Goal: Answer question/provide support: Share knowledge or assist other users

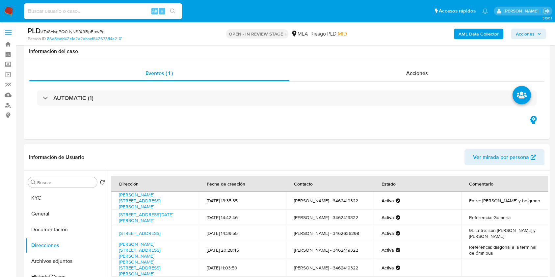
select select "10"
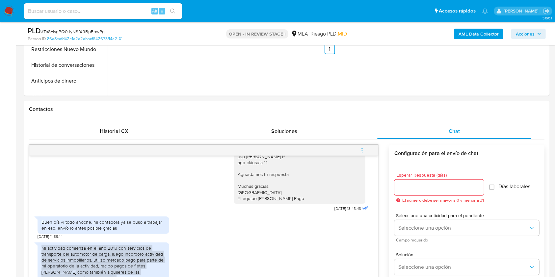
scroll to position [132, 0]
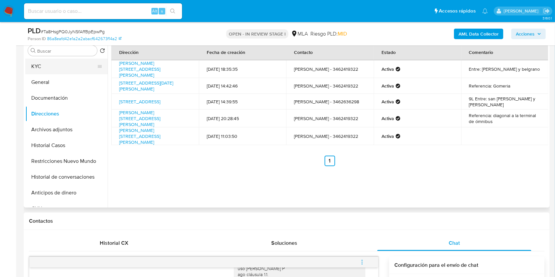
click at [59, 67] on button "KYC" at bounding box center [63, 67] width 77 height 16
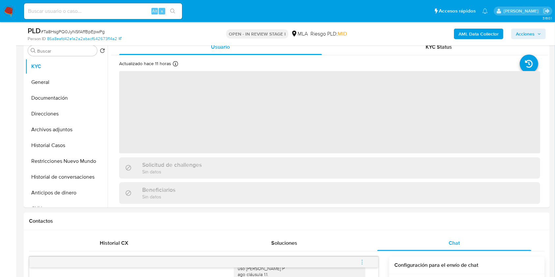
click at [132, 12] on input at bounding box center [103, 11] width 158 height 9
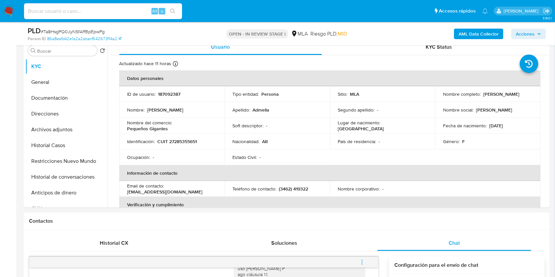
paste input "Ta8HsgPQ0JyNSfAffBpEpwPg"
type input "Ta8HsgPQ0JyNSfAffBpEpwPg"
click at [173, 10] on icon "search-icon" at bounding box center [172, 11] width 5 height 5
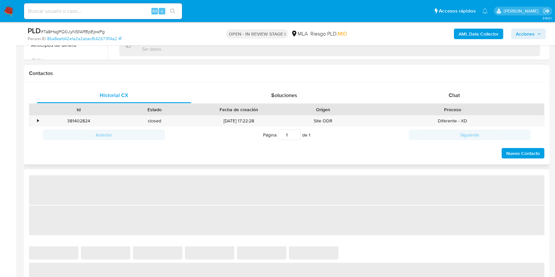
scroll to position [307, 0]
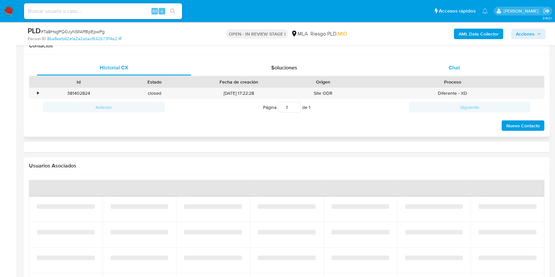
select select "10"
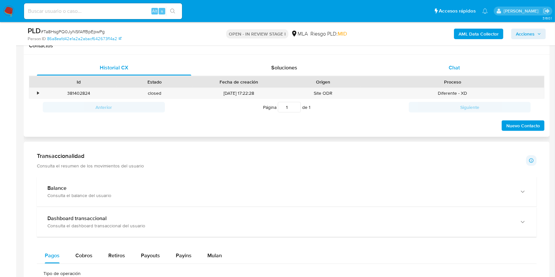
click at [468, 71] on div "Chat" at bounding box center [454, 68] width 154 height 16
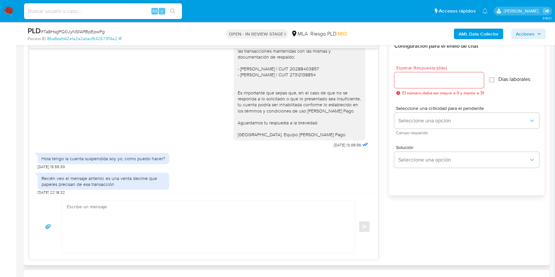
scroll to position [790, 0]
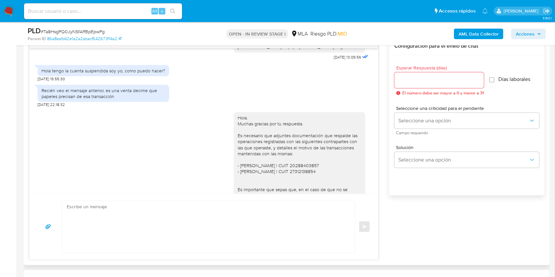
click at [106, 99] on div "Recién veo el mensaje anterior, es una venta decime que papeles precisan de esa…" at bounding box center [103, 94] width 124 height 12
drag, startPoint x: 106, startPoint y: 109, endPoint x: 109, endPoint y: 112, distance: 4.2
click at [109, 99] on div "Recién veo el mensaje anterior, es una venta decime que papeles precisan de esa…" at bounding box center [103, 94] width 124 height 12
copy div "es una venta decime que papeles precisan de esa transacción"
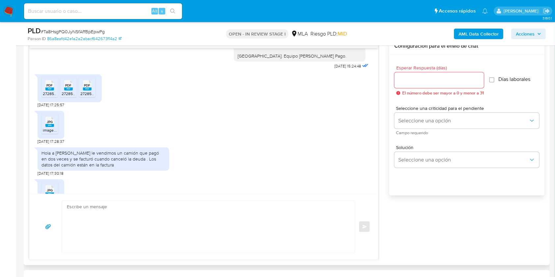
scroll to position [1010, 0]
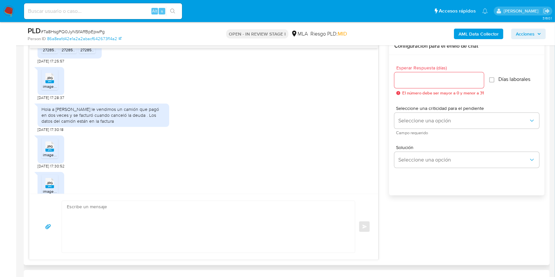
drag, startPoint x: 52, startPoint y: 127, endPoint x: 158, endPoint y: 138, distance: 107.3
click at [158, 124] on div "Hola a federico Guzmán le vendimos un camión que pagó en dos veces y se facturó…" at bounding box center [103, 115] width 124 height 18
copy div "a federico Guzmán le vendimos un camión que pagó en dos veces y se facturó cuan…"
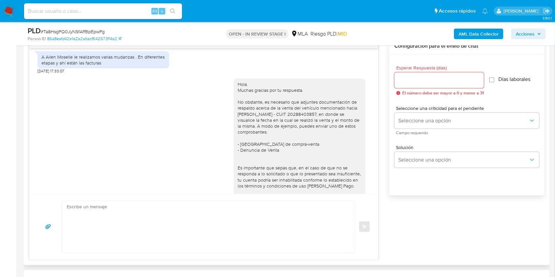
scroll to position [1186, 0]
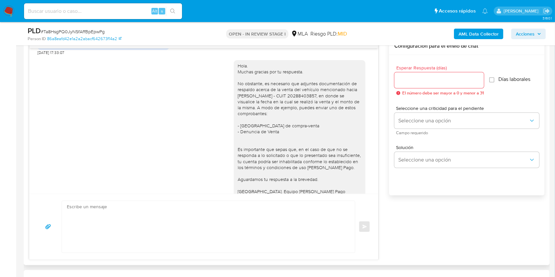
drag, startPoint x: 42, startPoint y: 57, endPoint x: 105, endPoint y: 59, distance: 63.3
click at [105, 47] on div "A Ailen Moselle le realizamos varias mudanzas . En diferentes etapas y ahí está…" at bounding box center [103, 42] width 124 height 12
copy div "A Ailen Moselle le realizamos varias mudanzas . En diferentes etapas y ahí está…"
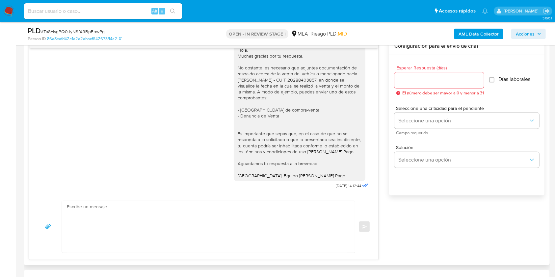
scroll to position [1219, 0]
click at [102, 217] on textarea at bounding box center [207, 227] width 280 height 52
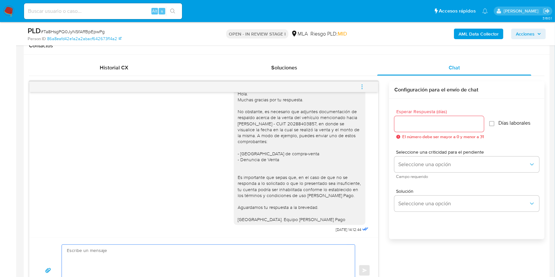
click at [366, 87] on button "menu-action" at bounding box center [362, 87] width 22 height 16
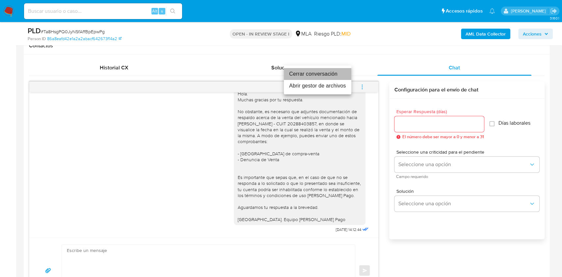
click at [312, 72] on li "Cerrar conversación" at bounding box center [318, 74] width 68 height 12
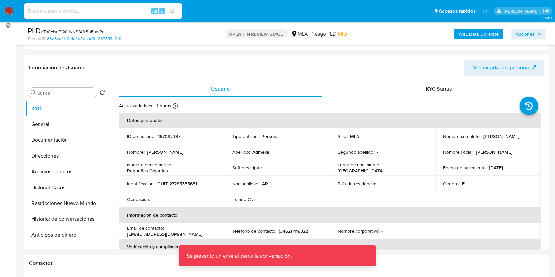
scroll to position [88, 0]
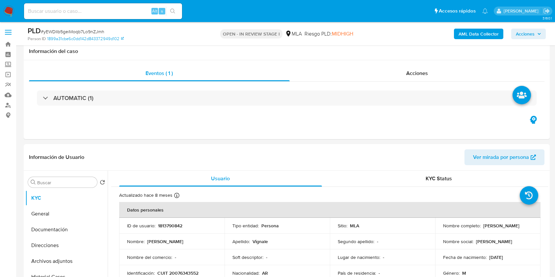
select select "10"
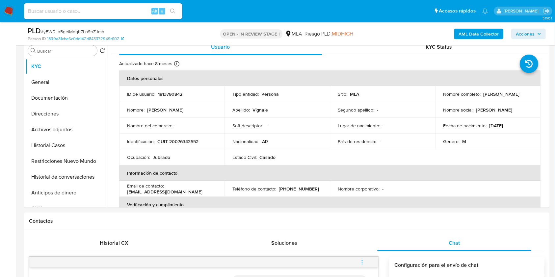
scroll to position [1171, 0]
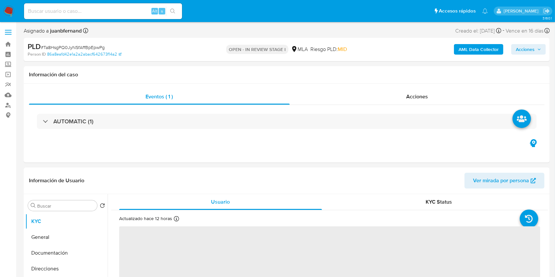
select select "10"
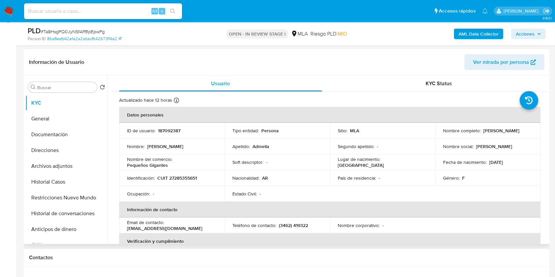
scroll to position [176, 0]
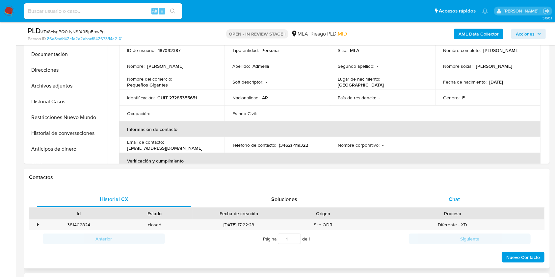
click at [458, 204] on div "Chat" at bounding box center [454, 200] width 154 height 16
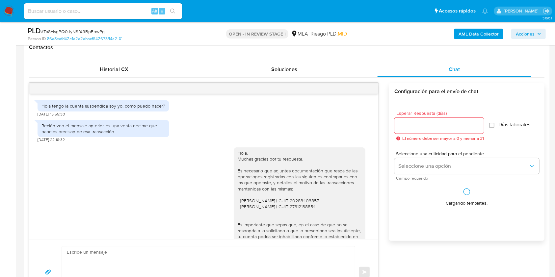
scroll to position [307, 0]
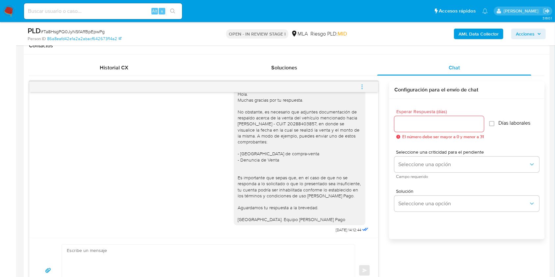
click at [364, 82] on span "menu-action" at bounding box center [362, 87] width 6 height 16
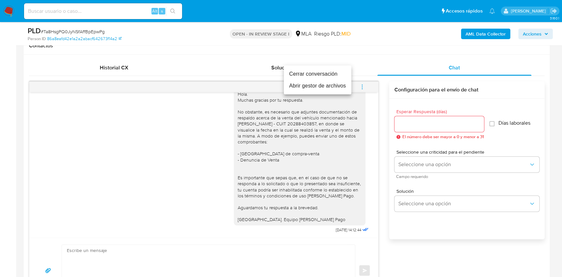
click at [321, 75] on li "Cerrar conversación" at bounding box center [318, 74] width 68 height 12
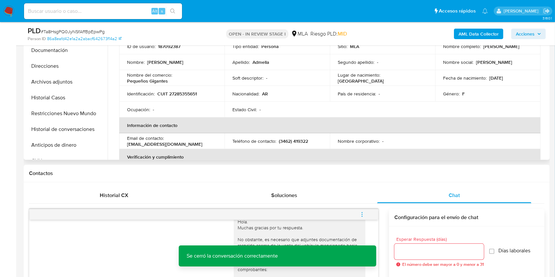
scroll to position [88, 0]
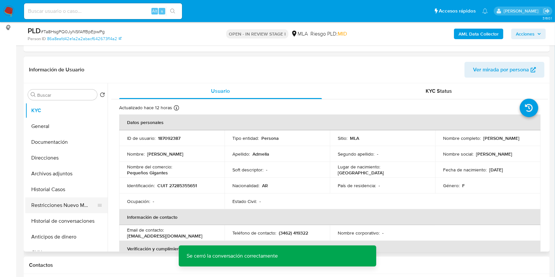
click at [41, 202] on button "Restricciones Nuevo Mundo" at bounding box center [63, 206] width 77 height 16
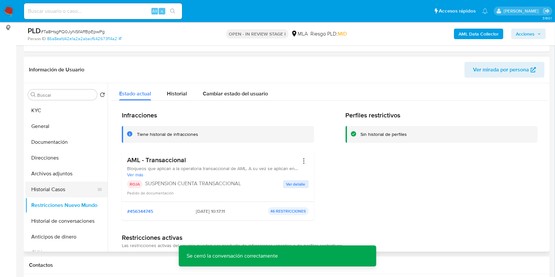
click at [66, 189] on button "Historial Casos" at bounding box center [63, 190] width 77 height 16
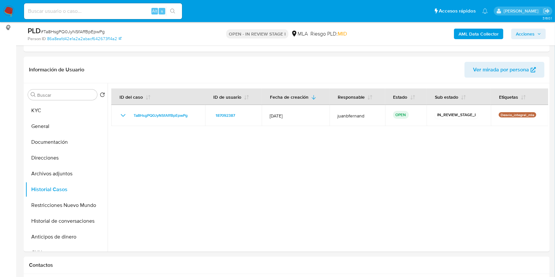
click at [474, 29] on b "AML Data Collector" at bounding box center [479, 34] width 40 height 11
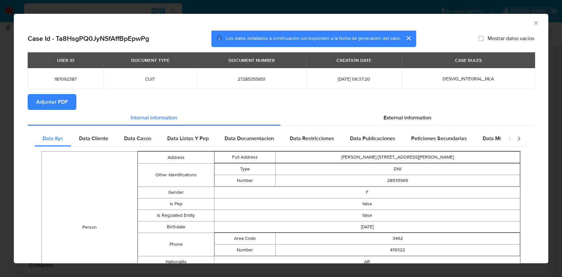
click at [62, 96] on span "Adjuntar PDF" at bounding box center [52, 102] width 32 height 14
click at [534, 22] on icon "Cerrar ventana" at bounding box center [536, 23] width 4 height 4
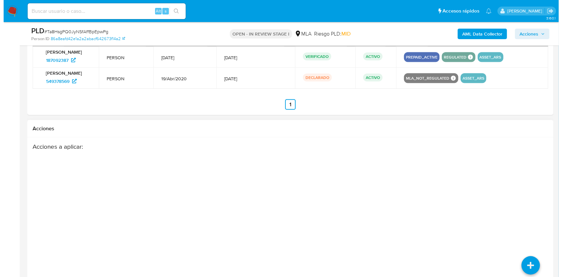
scroll to position [1029, 0]
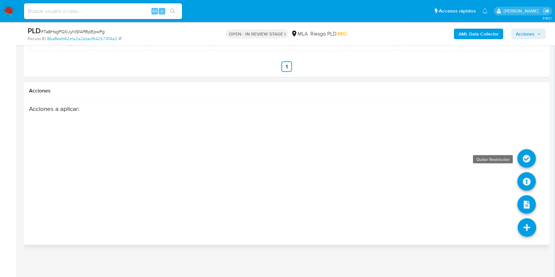
click at [522, 160] on icon at bounding box center [527, 159] width 18 height 18
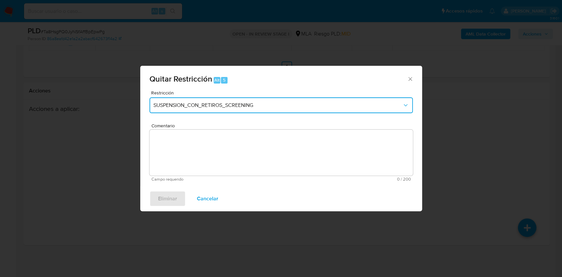
click at [216, 104] on span "SUSPENSION_CON_RETIROS_SCREENING" at bounding box center [277, 105] width 249 height 7
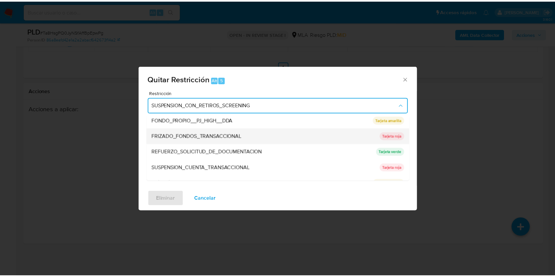
scroll to position [140, 0]
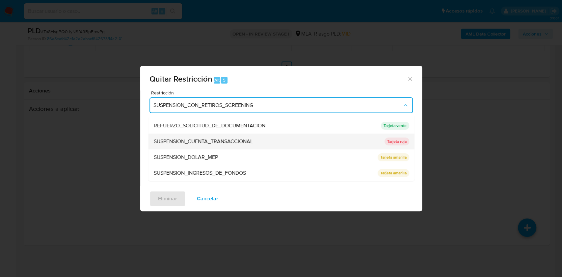
click at [215, 139] on span "SUSPENSION_CUENTA_TRANSACCIONAL" at bounding box center [202, 141] width 99 height 7
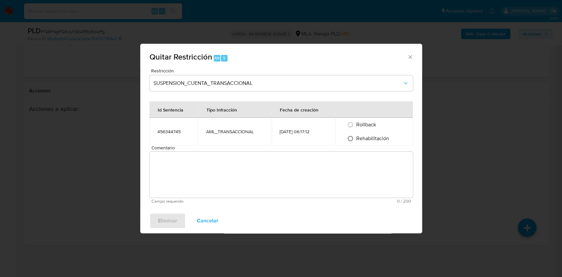
click at [354, 141] on input "Rehabilitación" at bounding box center [350, 138] width 11 height 11
radio input "true"
click at [353, 176] on textarea "Comentario" at bounding box center [281, 175] width 263 height 46
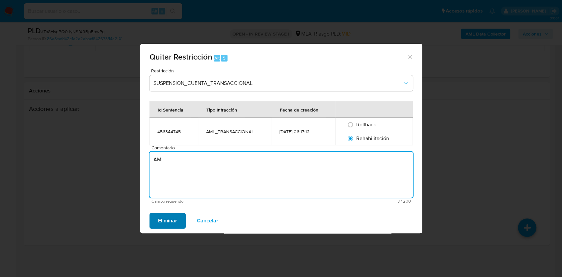
type textarea "AML"
click at [173, 221] on span "Eliminar" at bounding box center [167, 221] width 19 height 14
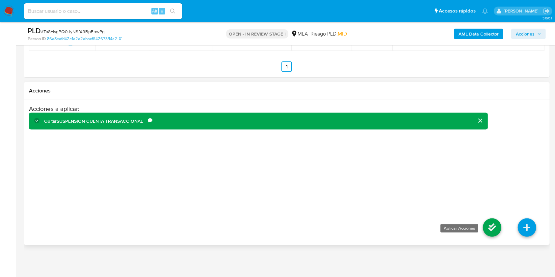
click at [492, 228] on icon at bounding box center [492, 228] width 18 height 18
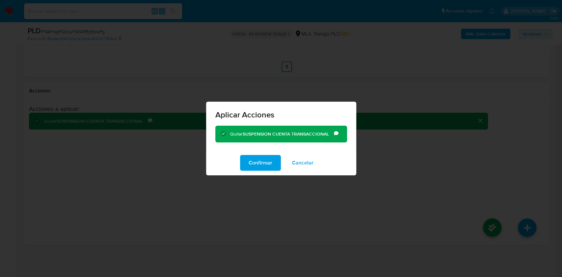
drag, startPoint x: 263, startPoint y: 163, endPoint x: 255, endPoint y: 166, distance: 9.4
click at [263, 163] on span "Confirmar" at bounding box center [261, 163] width 24 height 14
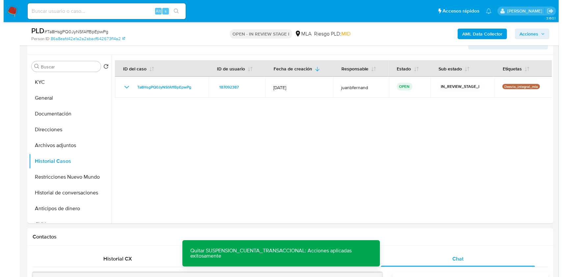
scroll to position [107, 0]
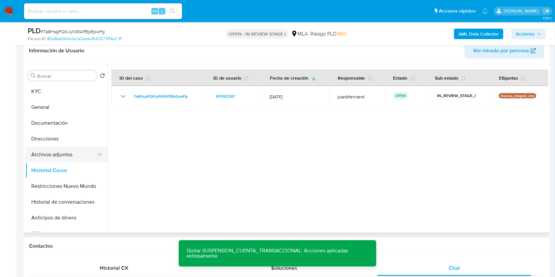
click at [68, 150] on button "Archivos adjuntos" at bounding box center [63, 155] width 77 height 16
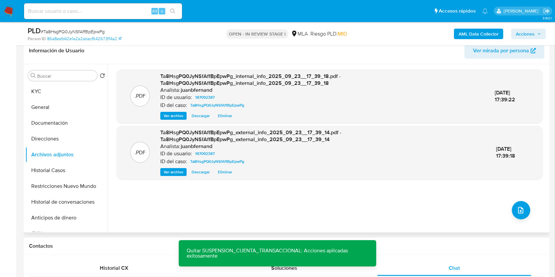
drag, startPoint x: 478, startPoint y: 34, endPoint x: 518, endPoint y: 219, distance: 189.4
click at [518, 214] on button "upload-file" at bounding box center [521, 210] width 18 height 18
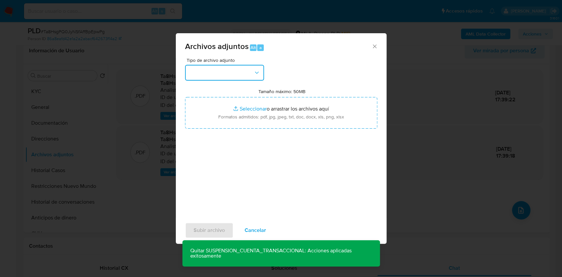
click at [247, 73] on button "button" at bounding box center [224, 73] width 79 height 16
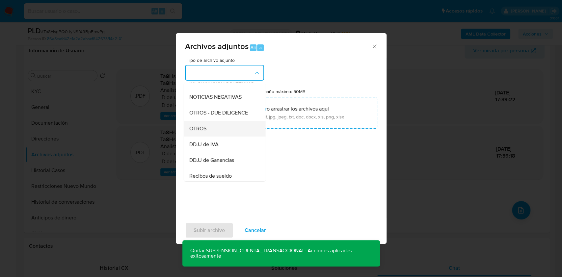
scroll to position [88, 0]
click at [214, 131] on div "OTROS" at bounding box center [222, 130] width 67 height 16
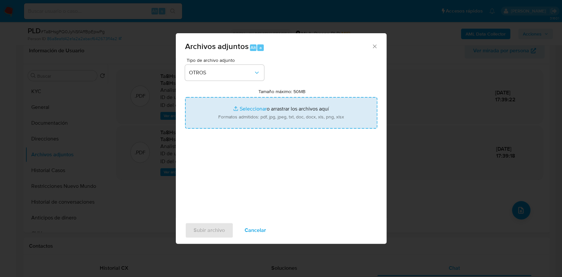
type input "C:\fakepath\Documentacion de respaldo.pdf"
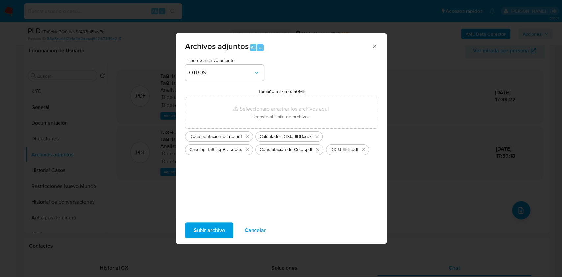
click at [209, 229] on span "Subir archivo" at bounding box center [209, 230] width 31 height 14
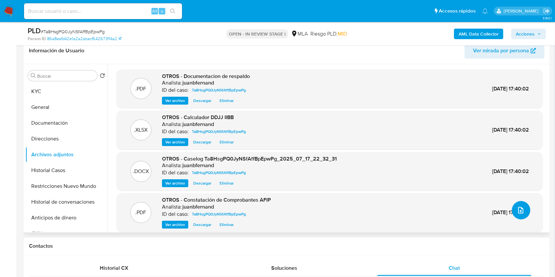
click at [517, 211] on icon "upload-file" at bounding box center [521, 210] width 8 height 8
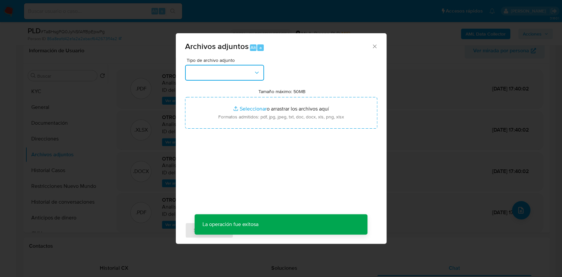
click at [237, 72] on button "button" at bounding box center [224, 73] width 79 height 16
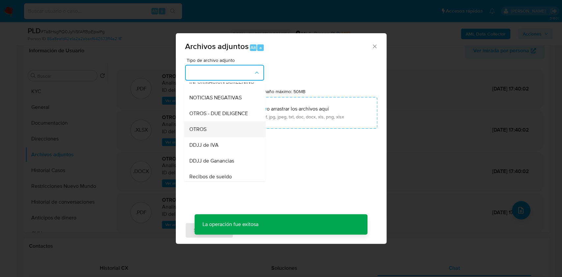
click at [211, 129] on div "OTROS" at bounding box center [222, 130] width 67 height 16
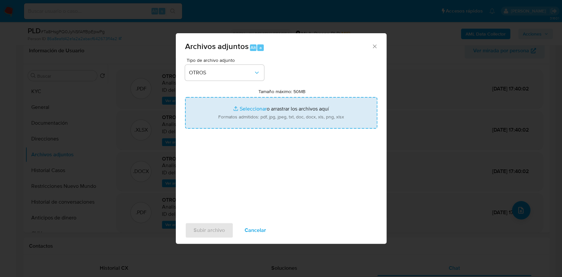
type input "C:\fakepath\Movimientos - 187092387.xlsx"
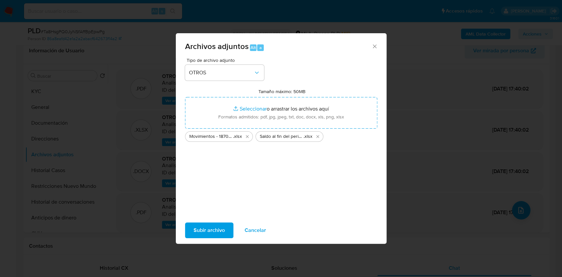
click at [195, 225] on span "Subir archivo" at bounding box center [209, 230] width 31 height 14
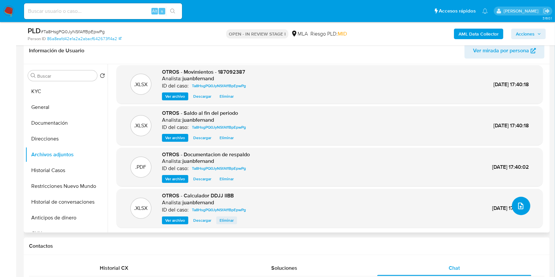
scroll to position [5, 0]
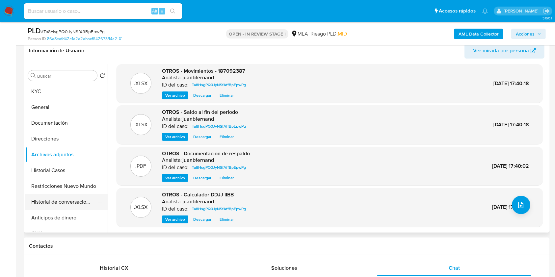
click at [44, 194] on button "Historial de conversaciones" at bounding box center [63, 202] width 77 height 16
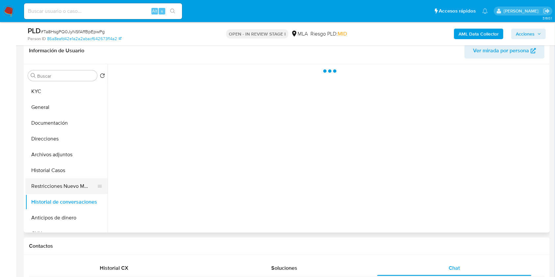
click at [51, 187] on button "Restricciones Nuevo Mundo" at bounding box center [63, 186] width 77 height 16
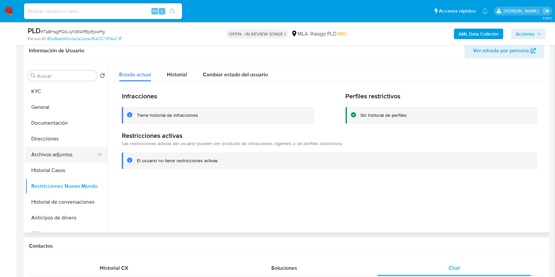
click at [56, 154] on button "Archivos adjuntos" at bounding box center [63, 155] width 77 height 16
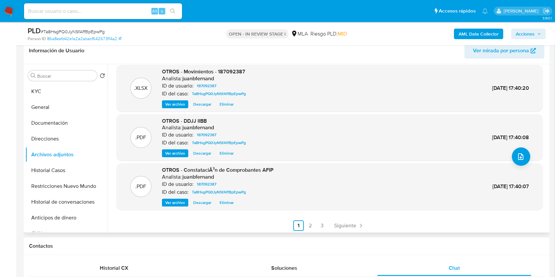
scroll to position [55, 0]
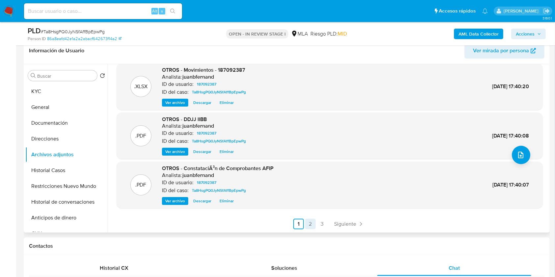
click at [308, 224] on link "2" at bounding box center [310, 224] width 11 height 11
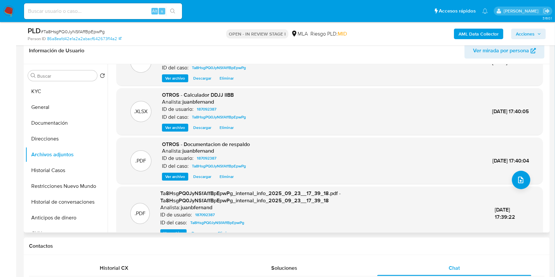
scroll to position [63, 0]
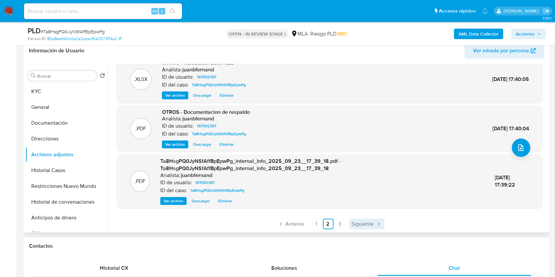
click at [350, 223] on link "Siguiente" at bounding box center [366, 224] width 35 height 11
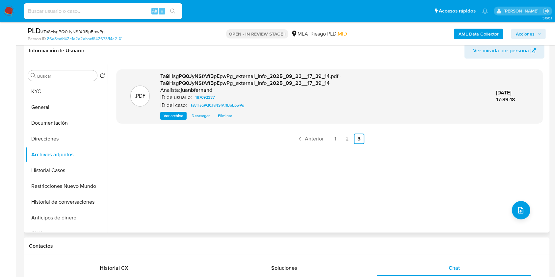
click at [531, 32] on span "Acciones" at bounding box center [525, 34] width 19 height 11
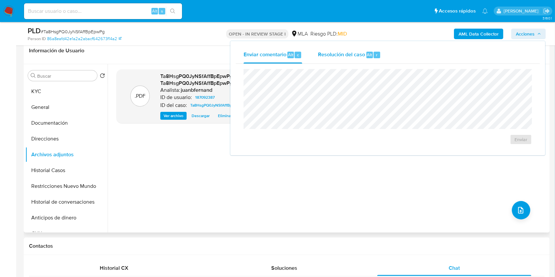
click at [361, 48] on div "Resolución del caso Alt r" at bounding box center [349, 54] width 63 height 17
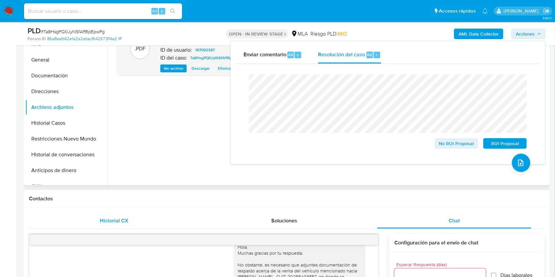
scroll to position [195, 0]
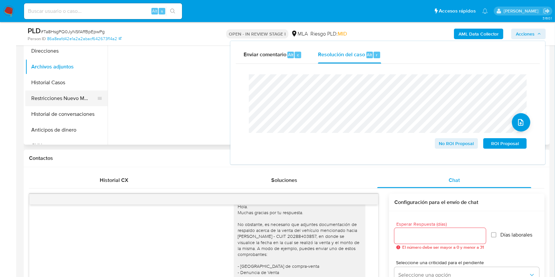
click at [57, 96] on button "Restricciones Nuevo Mundo" at bounding box center [63, 99] width 77 height 16
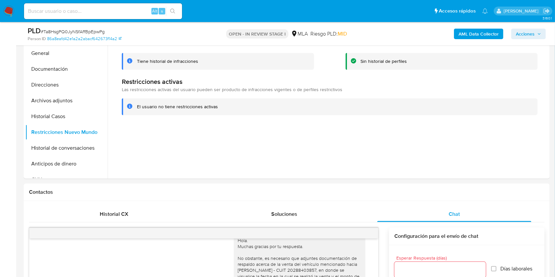
scroll to position [107, 0]
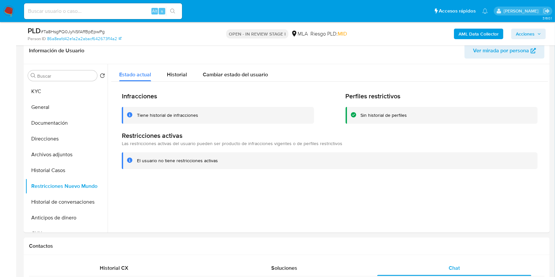
click at [531, 37] on span "Acciones" at bounding box center [525, 34] width 19 height 11
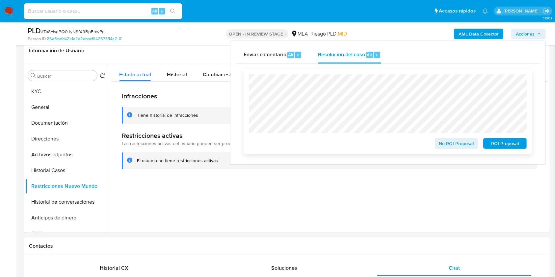
click at [466, 145] on span "No ROI Proposal" at bounding box center [457, 143] width 34 height 9
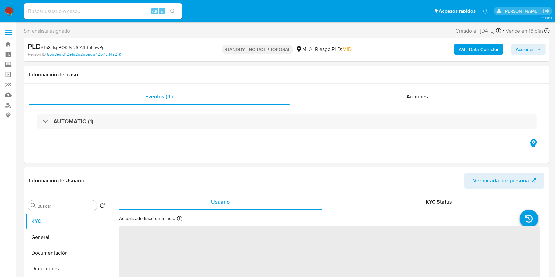
select select "10"
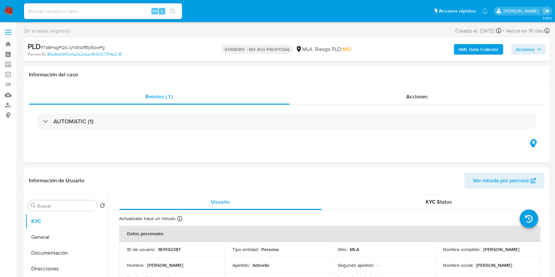
click at [120, 15] on input at bounding box center [103, 11] width 158 height 9
paste input "8GE4yxG7rZ2ej2DxvAjOom8z"
type input "8GE4yxG7rZ2ej2DxvAjOom8z"
click at [169, 13] on button "search-icon" at bounding box center [173, 11] width 14 height 9
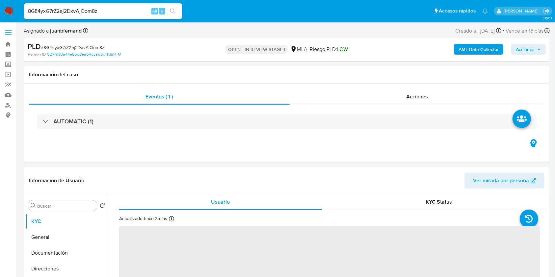
select select "10"
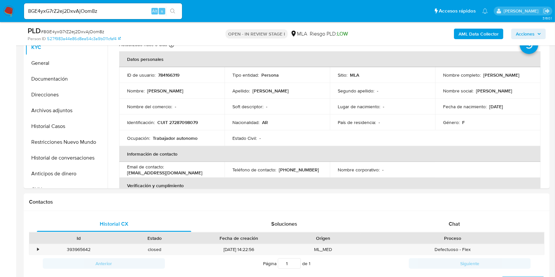
scroll to position [263, 0]
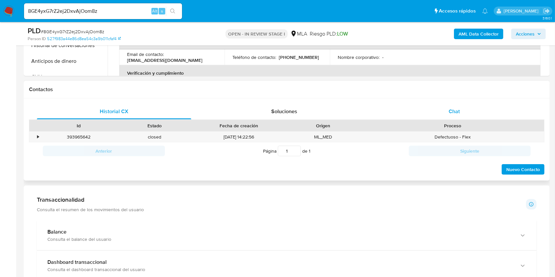
click at [474, 118] on div "Chat" at bounding box center [454, 112] width 154 height 16
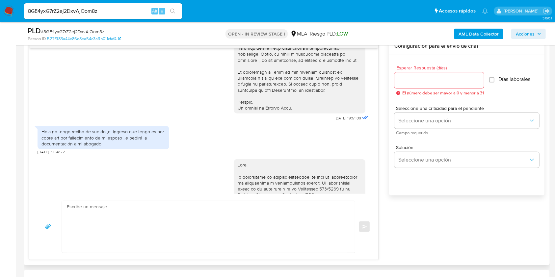
scroll to position [351, 0]
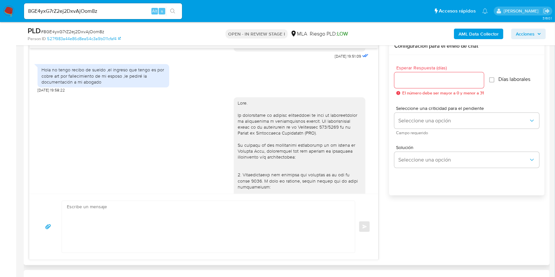
click at [38, 93] on span "[DATE] 19:58:22" at bounding box center [51, 90] width 27 height 5
drag, startPoint x: 38, startPoint y: 102, endPoint x: 54, endPoint y: 104, distance: 16.2
click at [54, 93] on span "[DATE] 19:58:22" at bounding box center [51, 90] width 27 height 5
copy span "[DATE]"
click at [53, 82] on div "Hola no tengo recibo de sueldo ,el ingreso que tengo es por cobre art por falle…" at bounding box center [103, 76] width 124 height 18
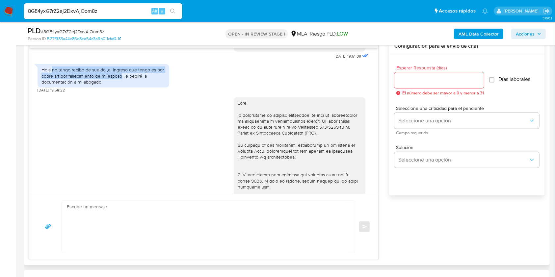
drag, startPoint x: 53, startPoint y: 82, endPoint x: 107, endPoint y: 88, distance: 54.4
click at [107, 85] on div "Hola no tengo recibo de sueldo ,el ingreso que tengo es por cobre art por falle…" at bounding box center [103, 76] width 124 height 18
copy div "no tengo recibo [PERSON_NAME] ,el ingreso que tengo es por cobre art por fallec…"
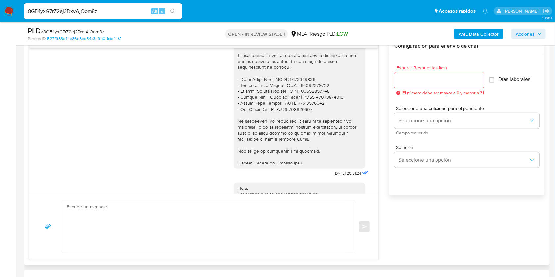
scroll to position [702, 0]
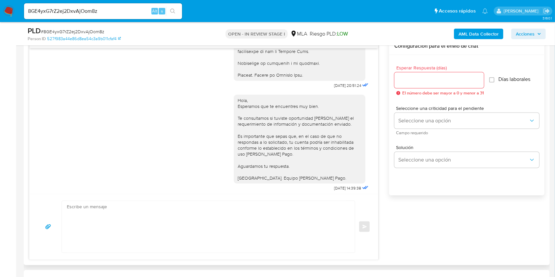
click at [334, 88] on span "[DATE] 20:51:24" at bounding box center [347, 85] width 27 height 5
drag, startPoint x: 319, startPoint y: 96, endPoint x: 333, endPoint y: 98, distance: 14.2
click at [334, 88] on span "[DATE] 20:51:24" at bounding box center [347, 85] width 27 height 5
drag, startPoint x: 332, startPoint y: 98, endPoint x: 319, endPoint y: 99, distance: 13.2
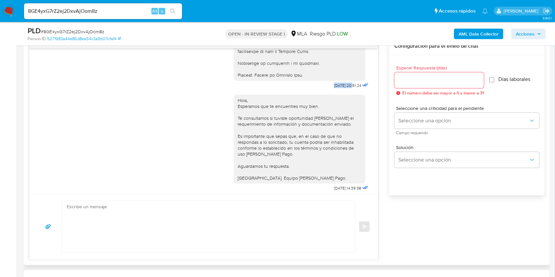
click at [334, 88] on span "[DATE] 20:51:24" at bounding box center [347, 85] width 27 height 5
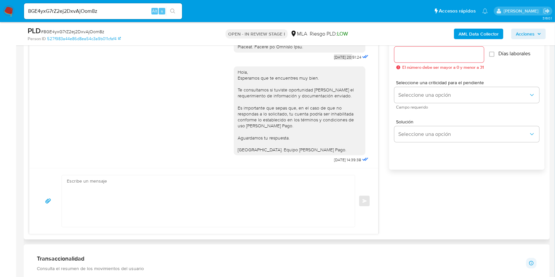
scroll to position [395, 0]
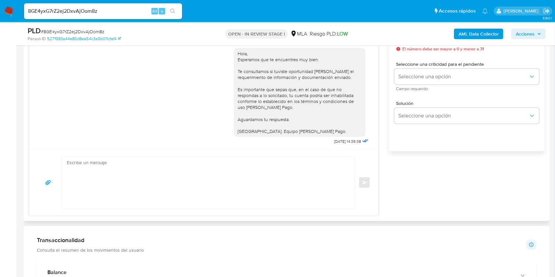
click at [334, 140] on span "[DATE] 14:39:38" at bounding box center [347, 141] width 27 height 5
drag, startPoint x: 320, startPoint y: 140, endPoint x: 332, endPoint y: 142, distance: 11.9
click at [334, 142] on span "[DATE] 14:39:38" at bounding box center [347, 141] width 27 height 5
click at [335, 142] on span "[DATE] 14:39:38" at bounding box center [347, 141] width 27 height 5
drag, startPoint x: 335, startPoint y: 142, endPoint x: 312, endPoint y: 143, distance: 22.8
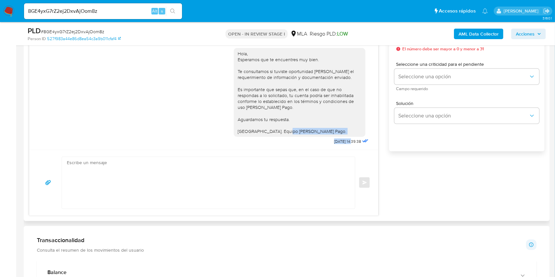
click at [312, 143] on div "Hola, Esperamos que te encuentres muy bien. Te consultamos si tuviste oportunid…" at bounding box center [302, 94] width 136 height 103
click at [339, 138] on div "[DATE] 14:39:38" at bounding box center [352, 141] width 36 height 9
click at [337, 141] on span "[DATE] 14:39:38" at bounding box center [347, 141] width 27 height 5
drag, startPoint x: 337, startPoint y: 141, endPoint x: 320, endPoint y: 142, distance: 16.5
click at [334, 142] on span "[DATE] 14:39:38" at bounding box center [347, 141] width 27 height 5
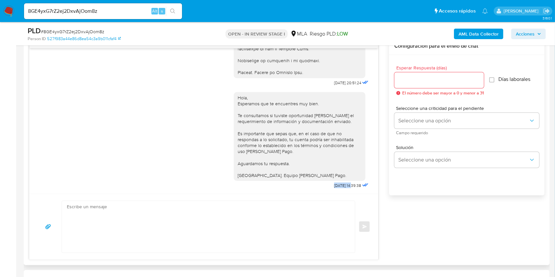
scroll to position [307, 0]
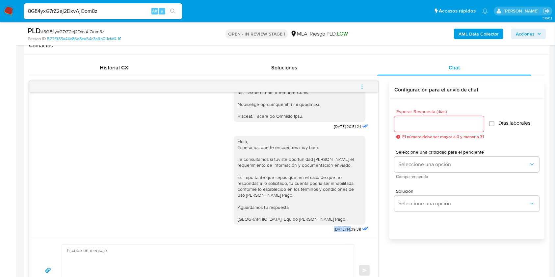
click at [354, 85] on button "menu-action" at bounding box center [362, 87] width 22 height 16
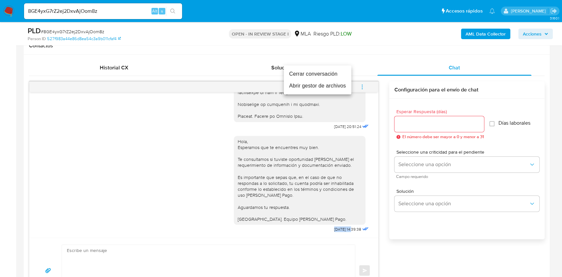
click at [299, 74] on li "Cerrar conversación" at bounding box center [318, 74] width 68 height 12
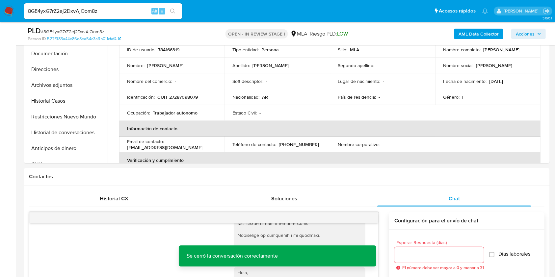
scroll to position [176, 0]
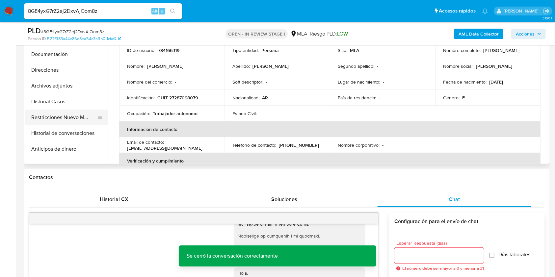
click at [60, 116] on button "Restricciones Nuevo Mundo" at bounding box center [63, 118] width 77 height 16
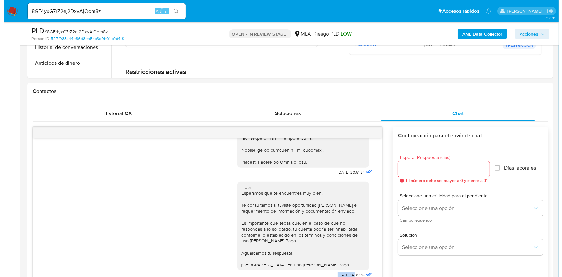
scroll to position [132, 0]
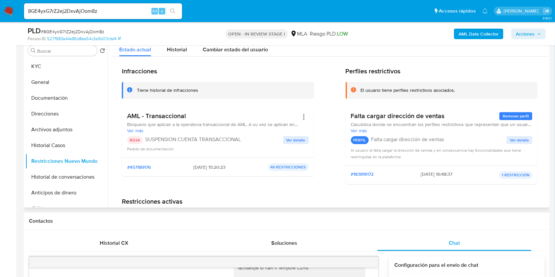
click at [291, 144] on span "Ver detalle" at bounding box center [296, 140] width 19 height 7
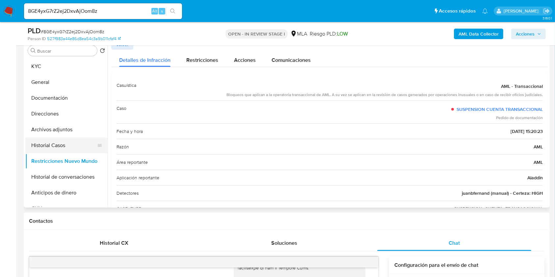
click at [46, 147] on button "Historial Casos" at bounding box center [63, 146] width 77 height 16
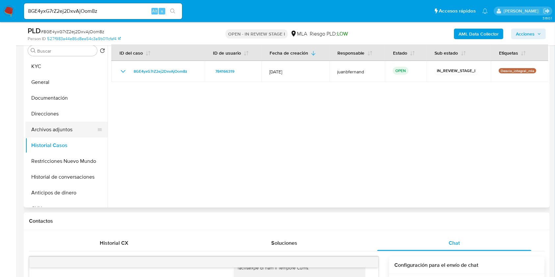
click at [57, 130] on button "Archivos adjuntos" at bounding box center [63, 130] width 77 height 16
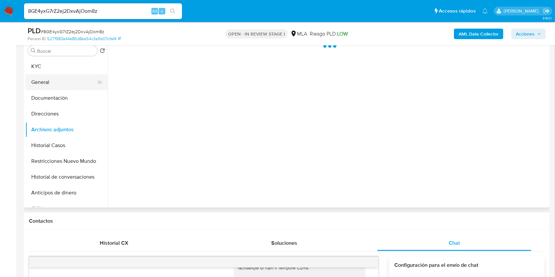
click at [62, 83] on button "General" at bounding box center [63, 82] width 77 height 16
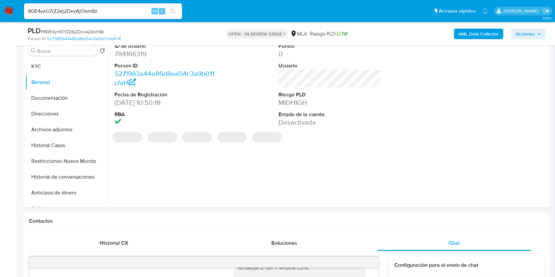
click at [466, 32] on b "AML Data Collector" at bounding box center [479, 34] width 40 height 11
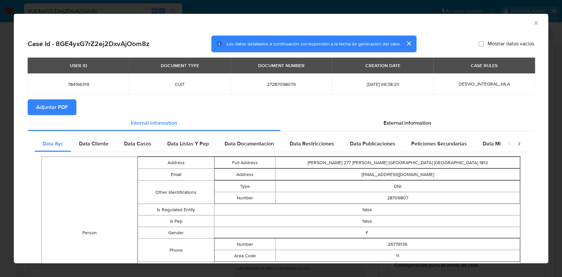
click at [68, 107] on button "Adjuntar PDF" at bounding box center [52, 107] width 49 height 16
drag, startPoint x: 530, startPoint y: 22, endPoint x: 494, endPoint y: 49, distance: 45.3
click at [533, 22] on icon "Cerrar ventana" at bounding box center [536, 23] width 7 height 7
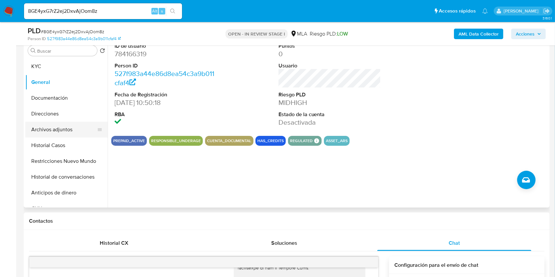
click at [61, 132] on button "Archivos adjuntos" at bounding box center [63, 130] width 77 height 16
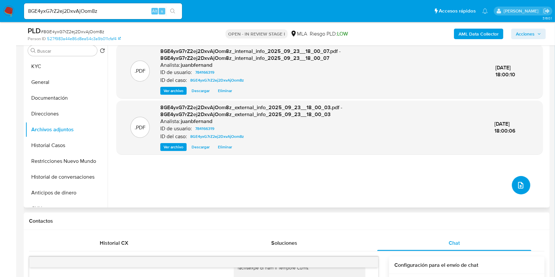
click at [518, 180] on button "upload-file" at bounding box center [521, 185] width 18 height 18
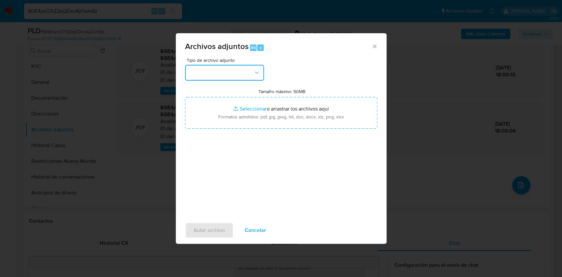
click at [224, 71] on button "button" at bounding box center [224, 73] width 79 height 16
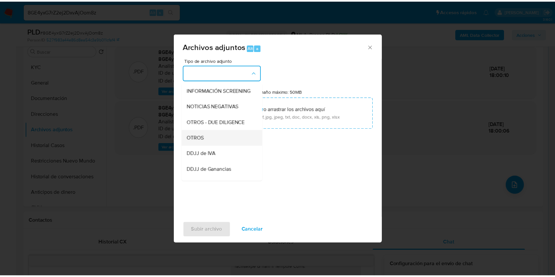
scroll to position [88, 0]
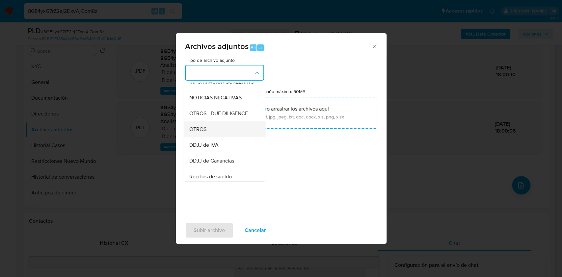
click at [213, 136] on div "OTROS" at bounding box center [222, 130] width 67 height 16
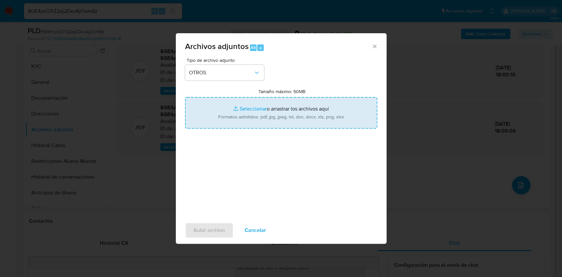
type input "C:\fakepath\Caselog 8GE4yxG7rZ2ej2DxvAjOom8z_2025_07_17_22_16_57.docx"
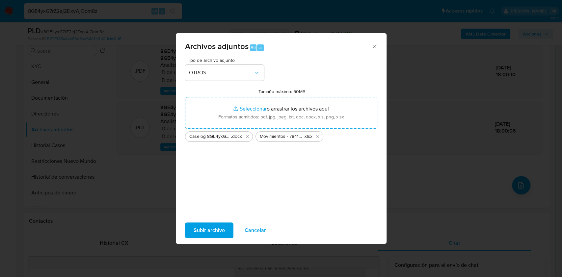
click at [213, 232] on span "Subir archivo" at bounding box center [209, 230] width 31 height 14
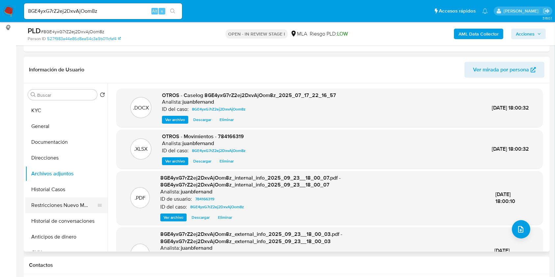
click at [71, 207] on button "Restricciones Nuevo Mundo" at bounding box center [63, 206] width 77 height 16
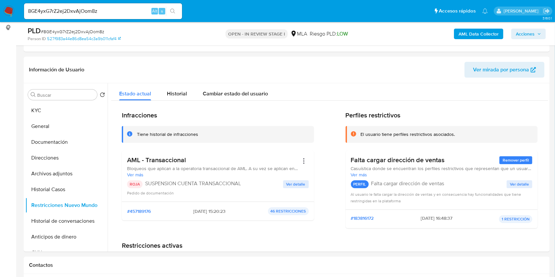
click at [535, 33] on span "Acciones" at bounding box center [528, 33] width 25 height 9
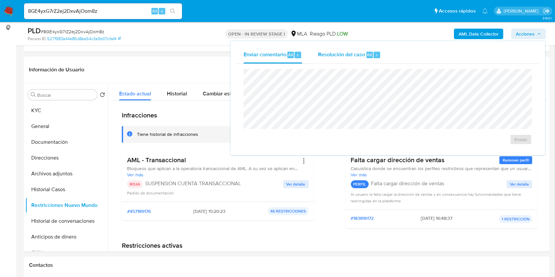
click at [342, 54] on span "Resolución del caso" at bounding box center [341, 55] width 47 height 8
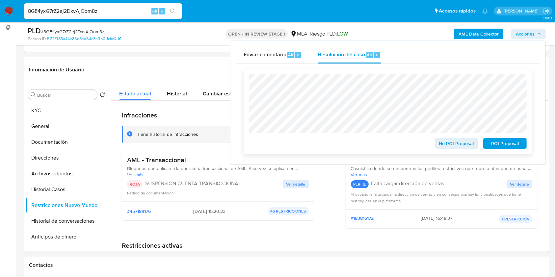
click at [501, 145] on span "ROI Proposal" at bounding box center [505, 143] width 34 height 9
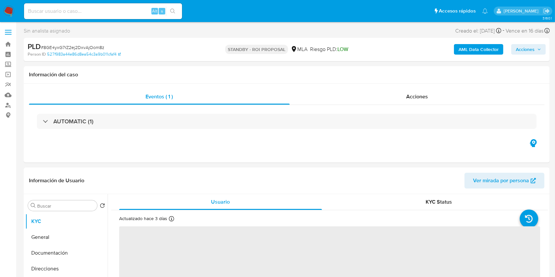
select select "10"
